Goal: Find specific page/section: Find specific page/section

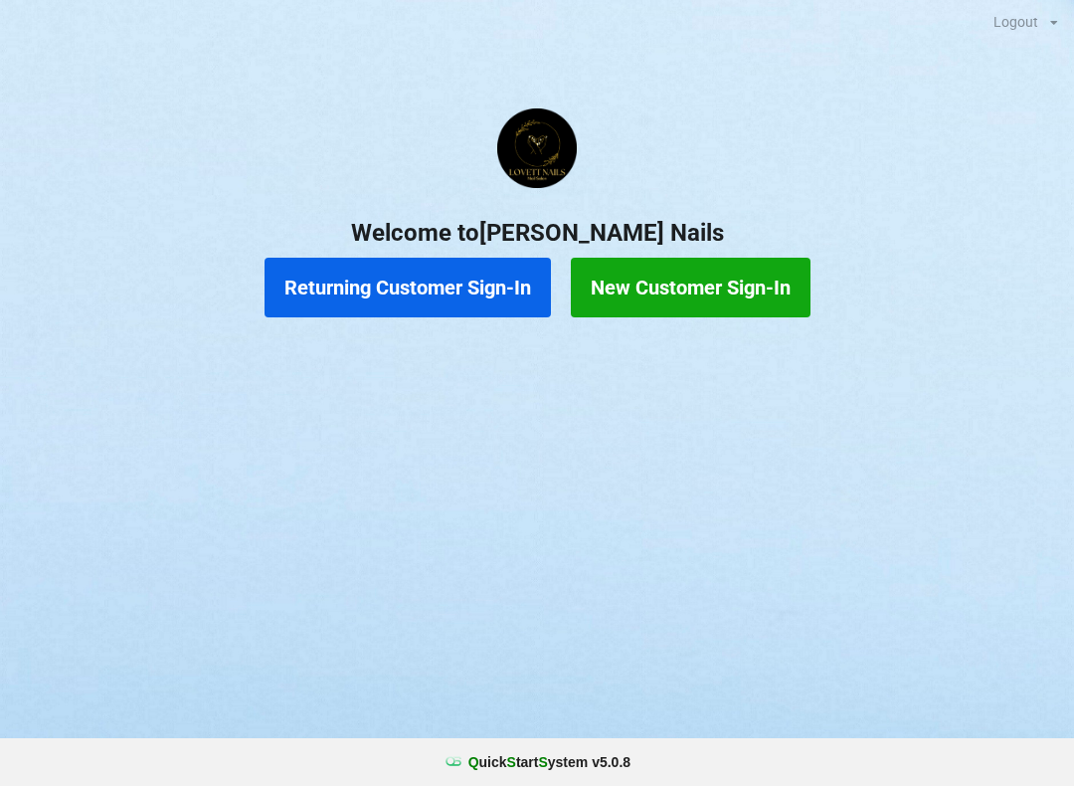
scroll to position [1, 0]
click at [435, 303] on button "Returning Customer Sign-In" at bounding box center [408, 288] width 286 height 60
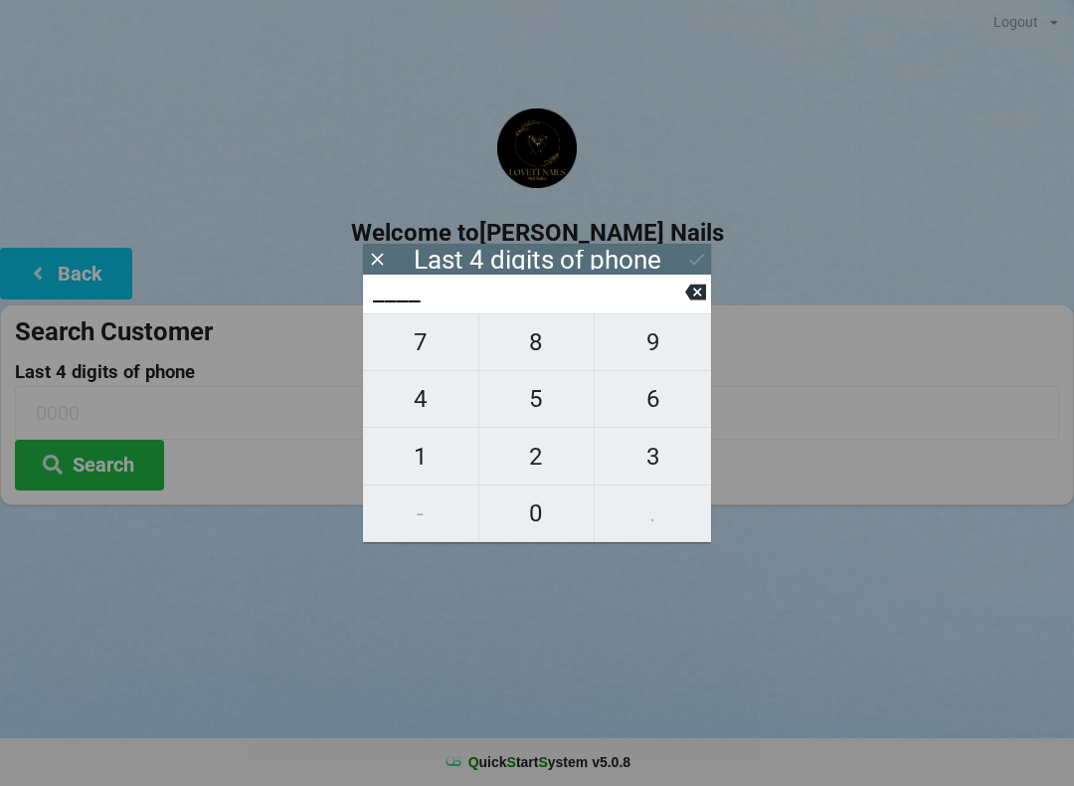
click at [418, 455] on span "1" at bounding box center [420, 457] width 115 height 42
type input "1___"
click at [655, 455] on span "3" at bounding box center [653, 457] width 116 height 42
type input "13__"
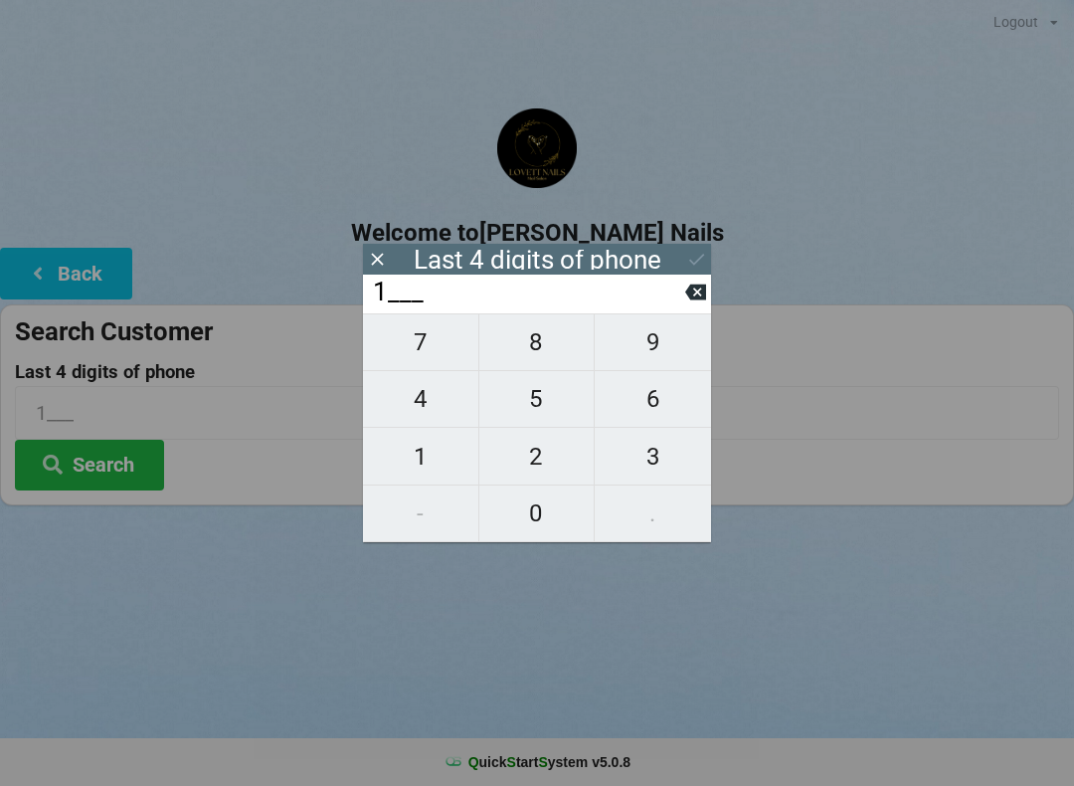
type input "13__"
click at [527, 514] on span "0" at bounding box center [536, 513] width 115 height 42
type input "130_"
click at [651, 344] on span "9" at bounding box center [653, 342] width 116 height 42
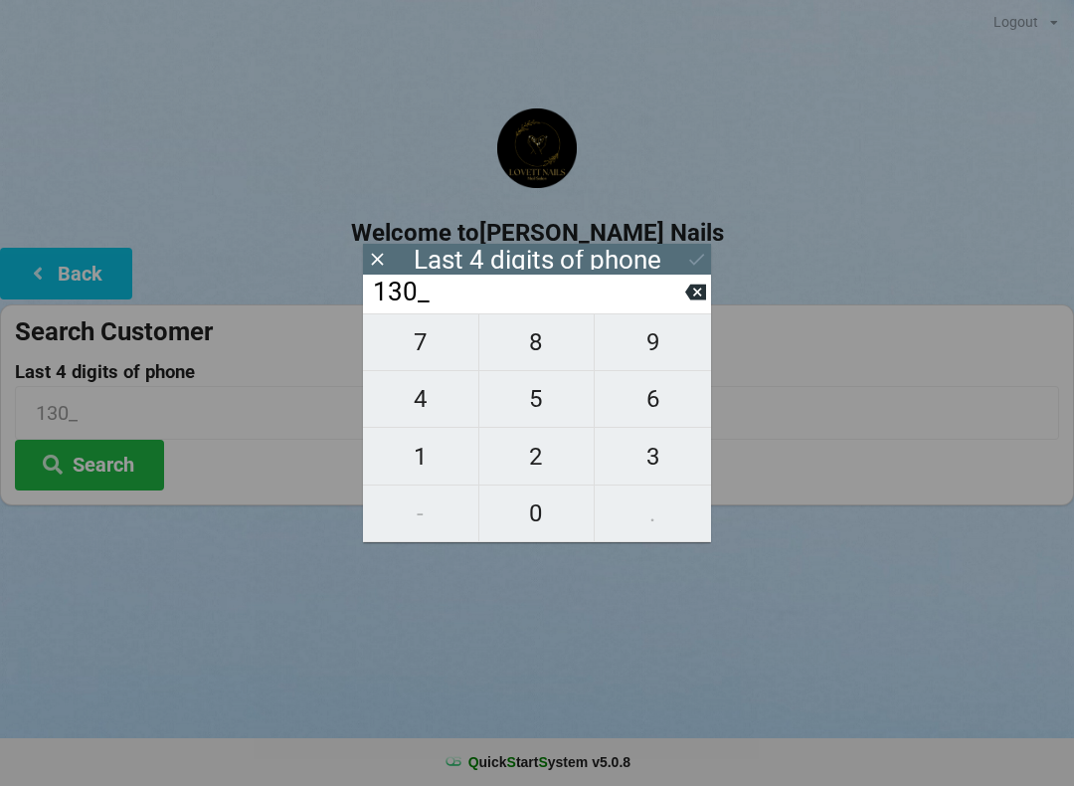
type input "1309"
click at [700, 249] on icon at bounding box center [696, 259] width 21 height 21
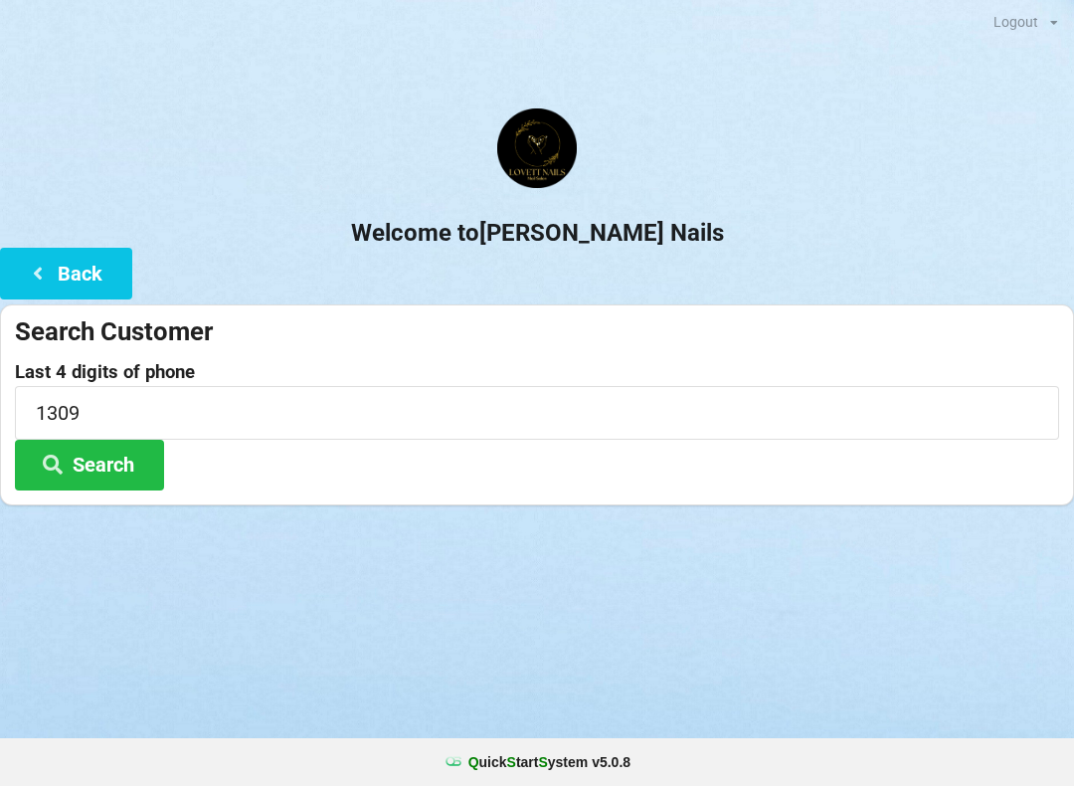
click at [116, 473] on button "Search" at bounding box center [89, 465] width 149 height 51
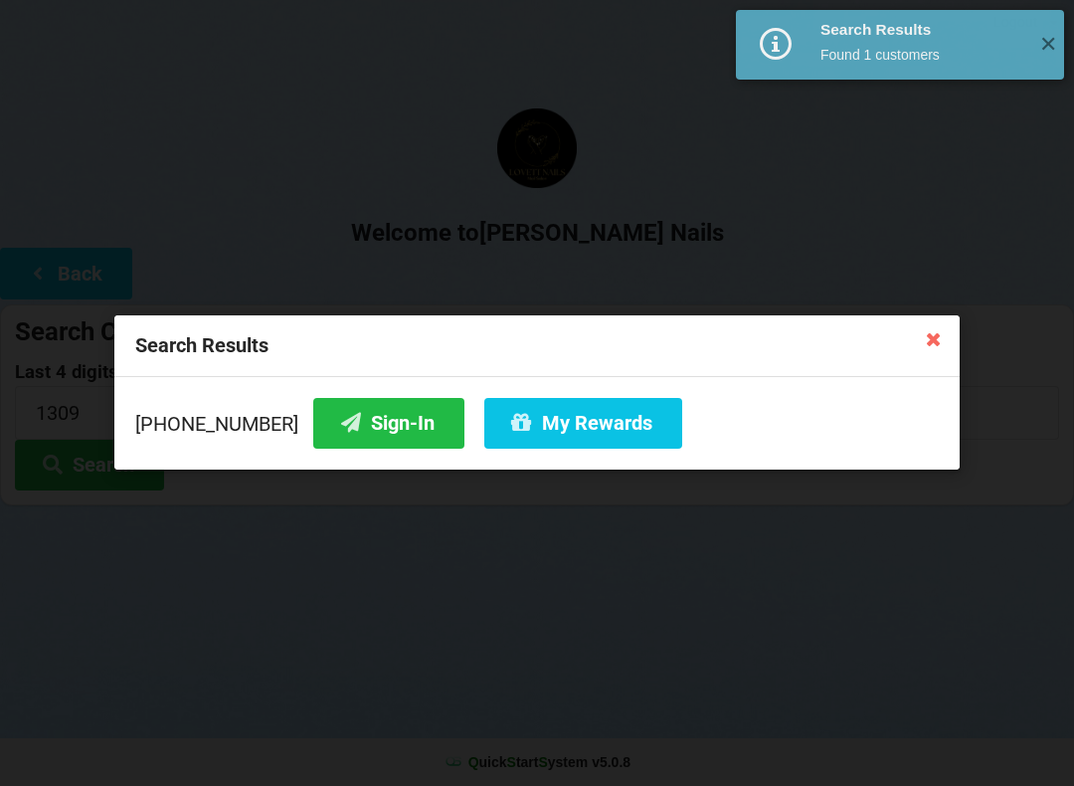
click at [575, 433] on button "My Rewards" at bounding box center [583, 423] width 198 height 51
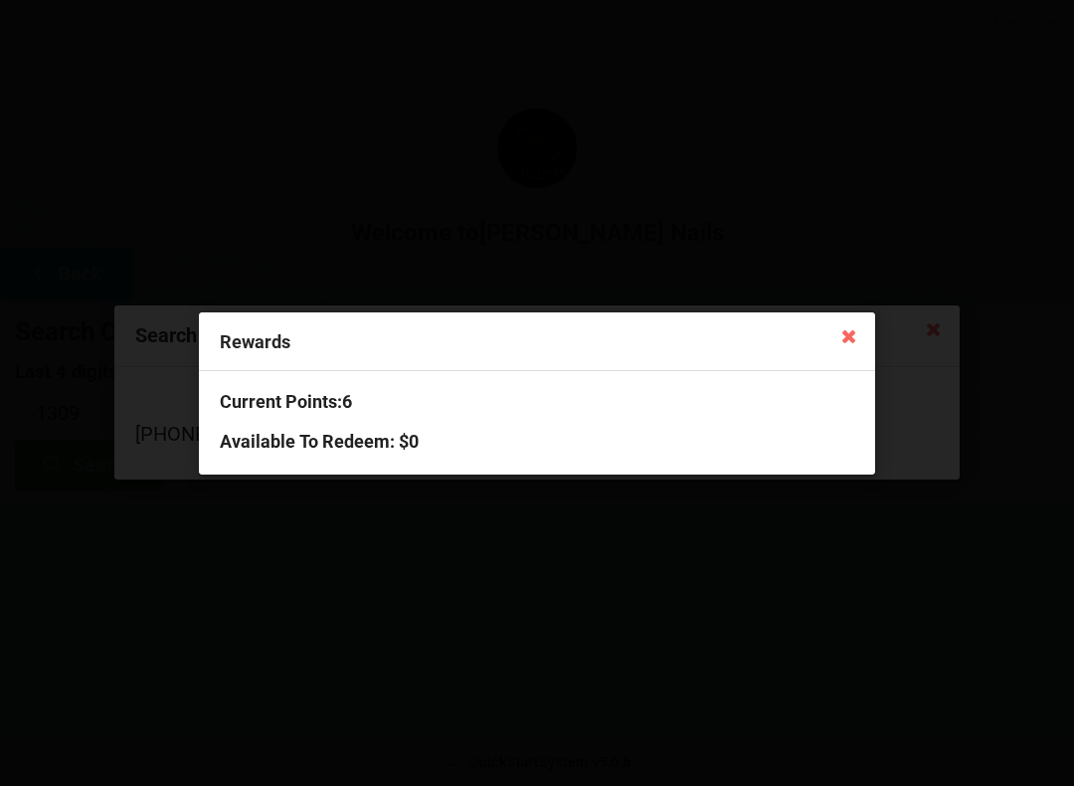
click at [848, 342] on icon at bounding box center [849, 335] width 32 height 32
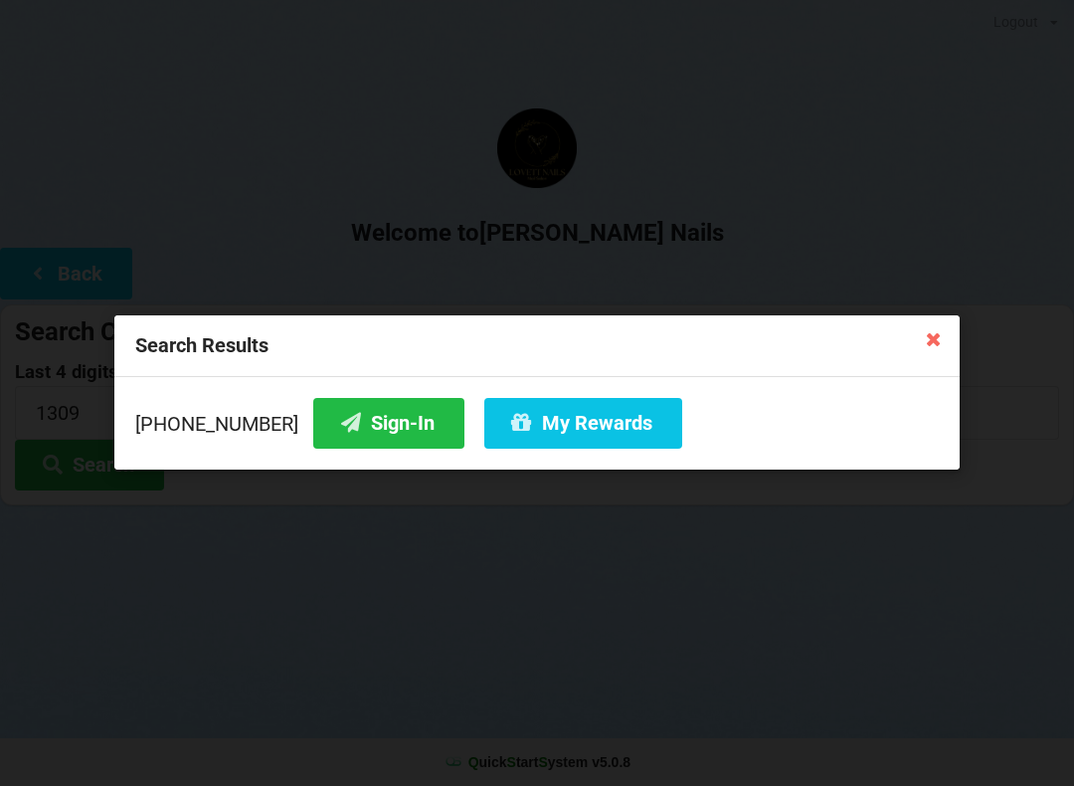
click at [938, 322] on icon at bounding box center [934, 338] width 32 height 32
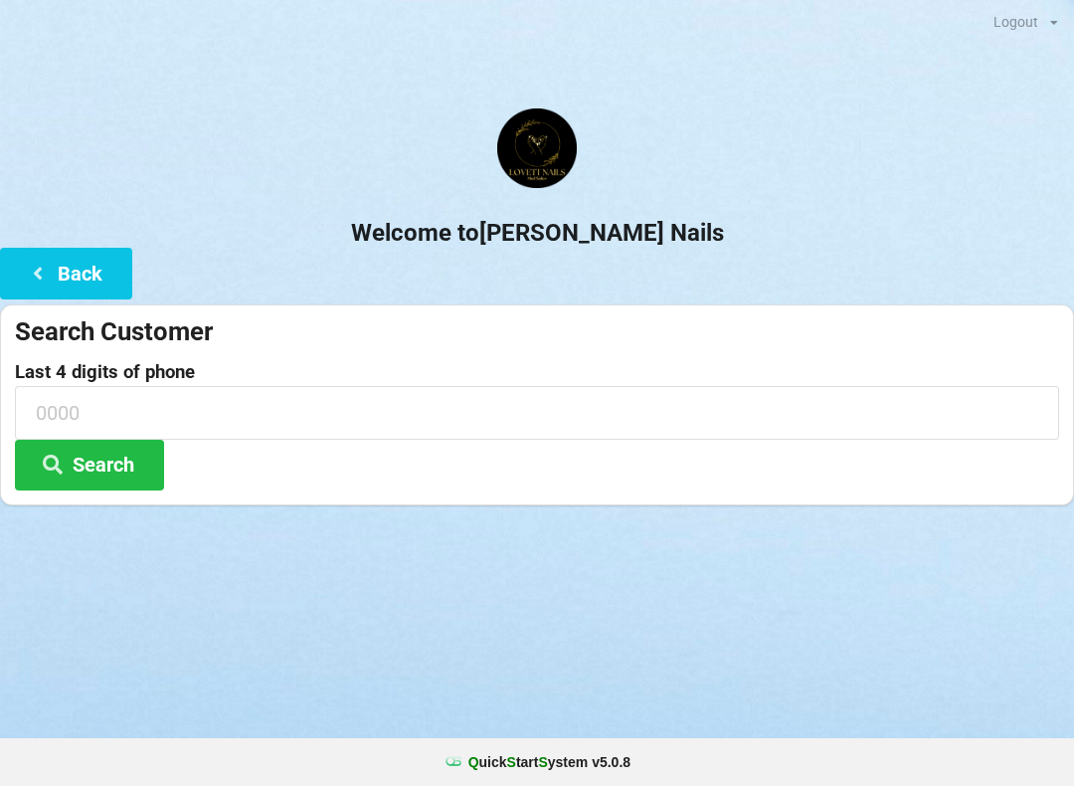
click at [990, 357] on form "Search Customer Last 4 digits of phone Search" at bounding box center [537, 402] width 1044 height 175
